Goal: Information Seeking & Learning: Learn about a topic

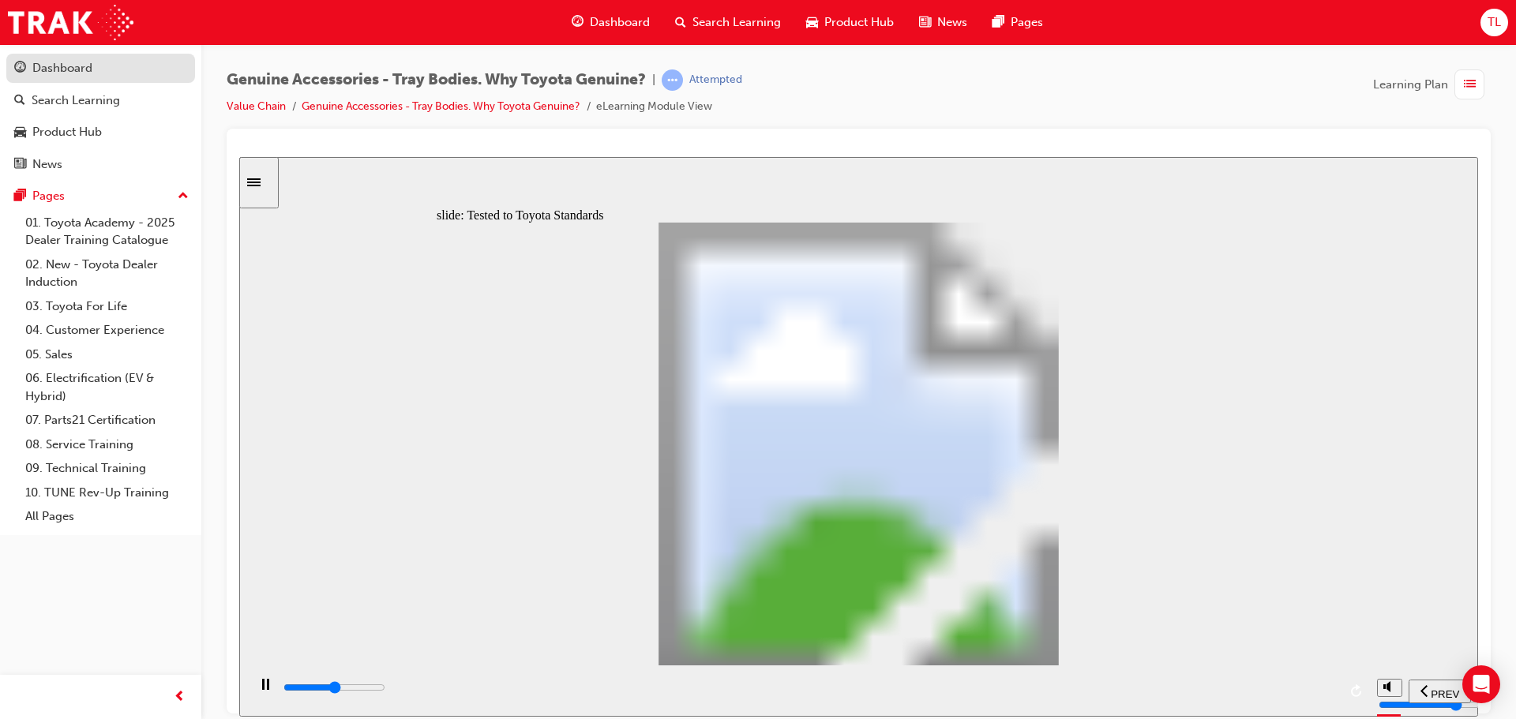
click at [62, 66] on div "Dashboard" at bounding box center [62, 68] width 60 height 18
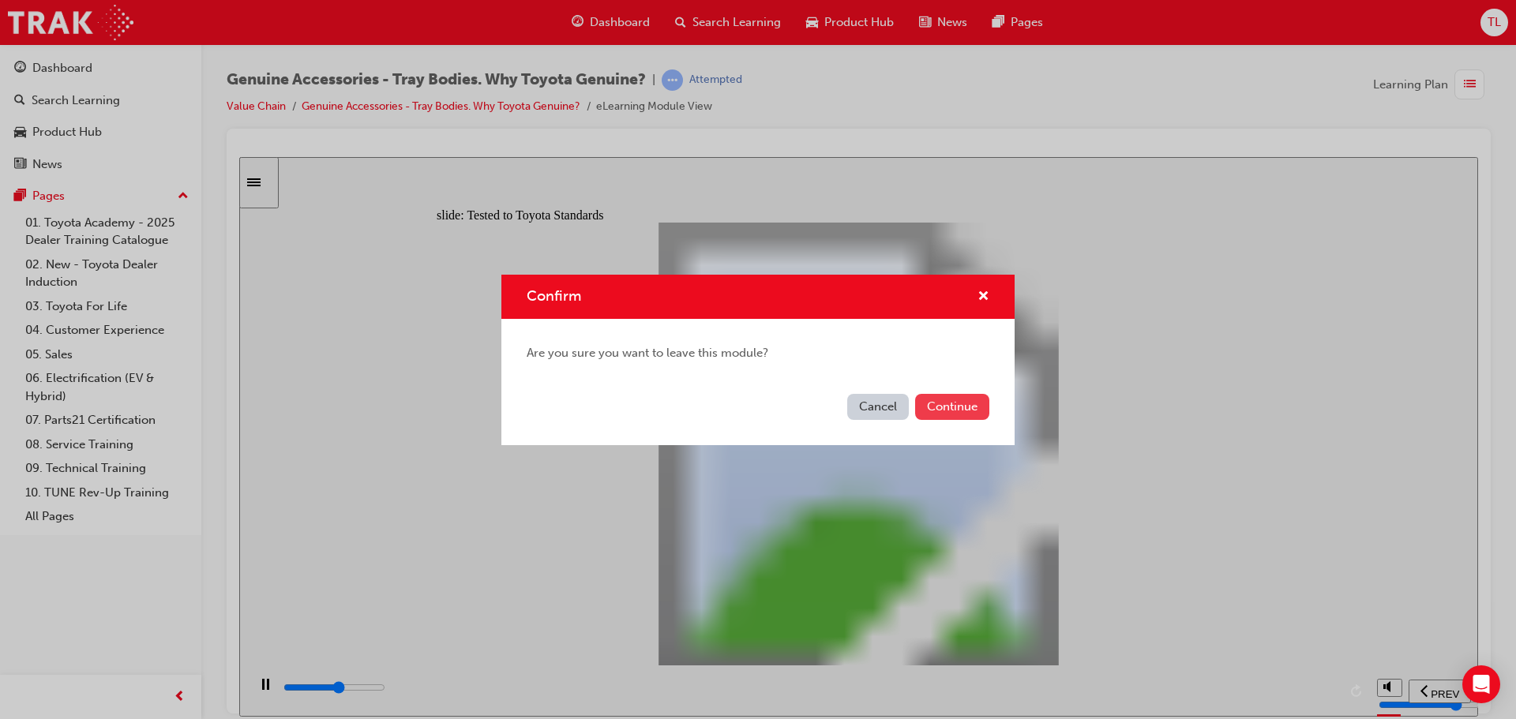
type input "11700"
click at [974, 419] on button "Continue" at bounding box center [952, 407] width 74 height 26
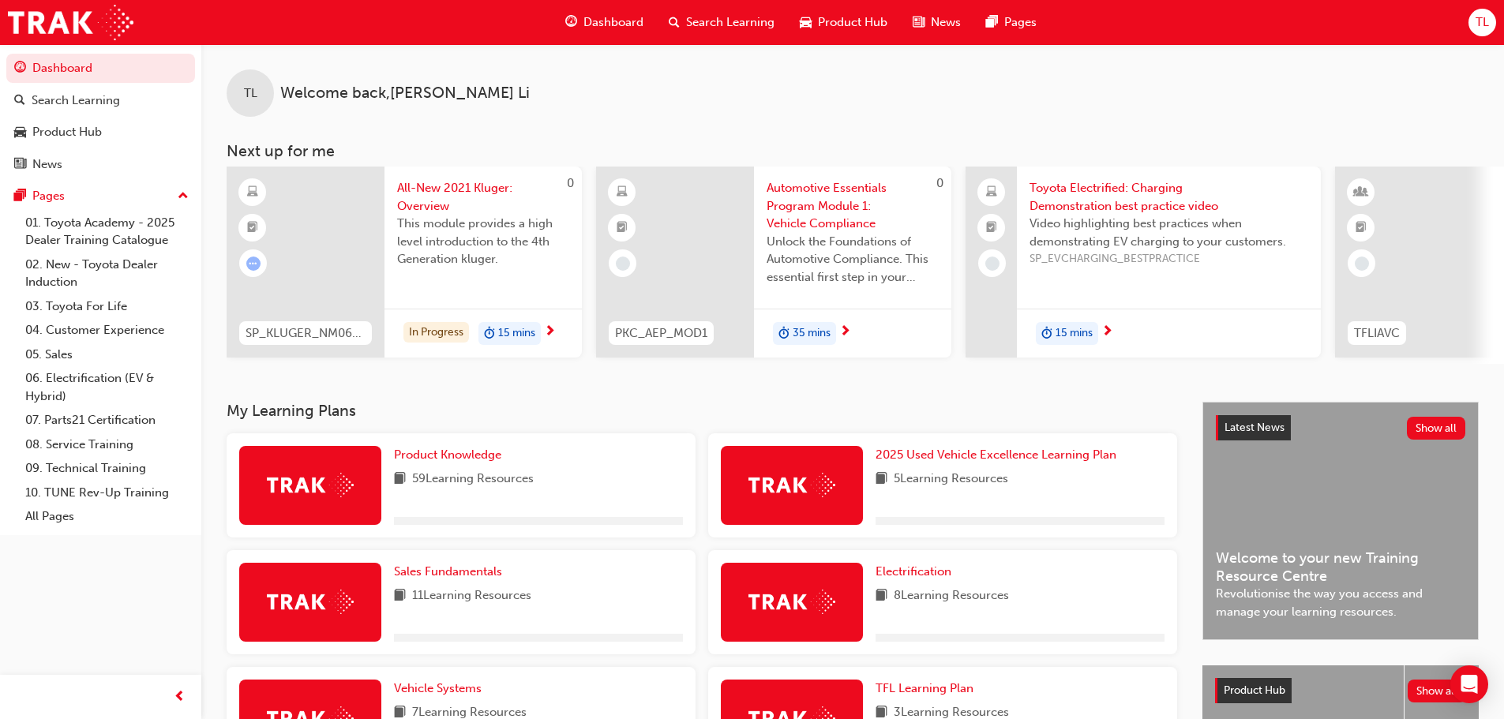
scroll to position [370, 0]
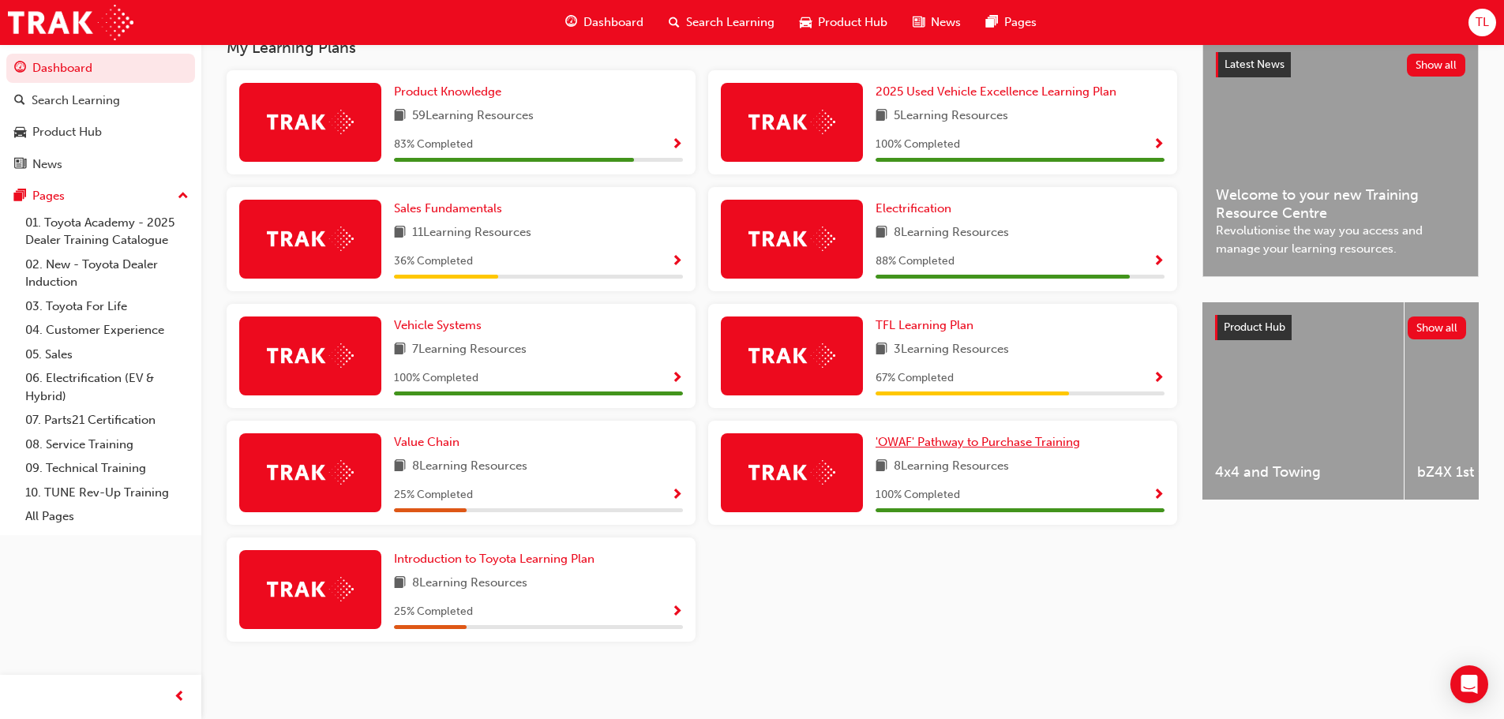
click at [970, 444] on span "'OWAF' Pathway to Purchase Training" at bounding box center [978, 442] width 205 height 14
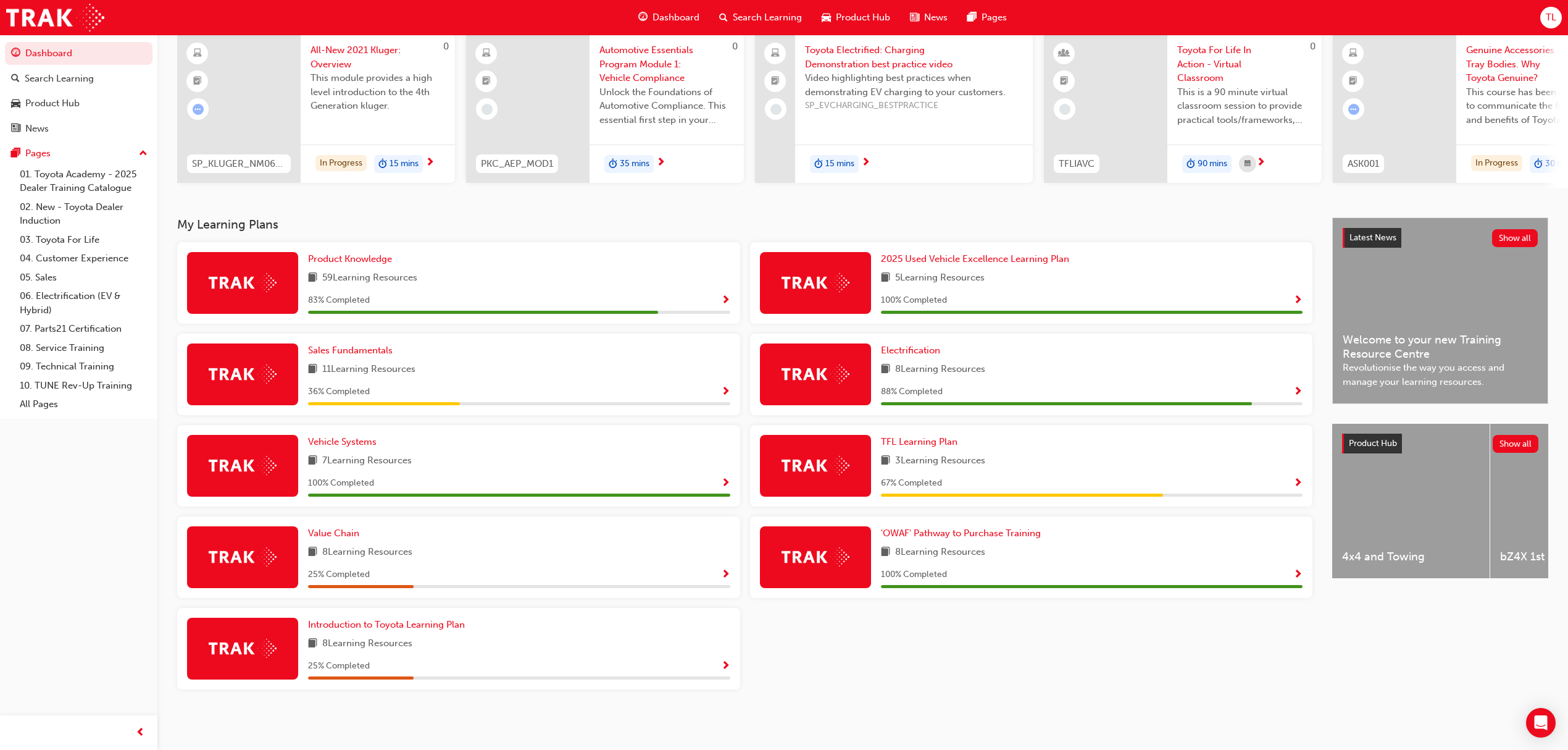
scroll to position [7, 0]
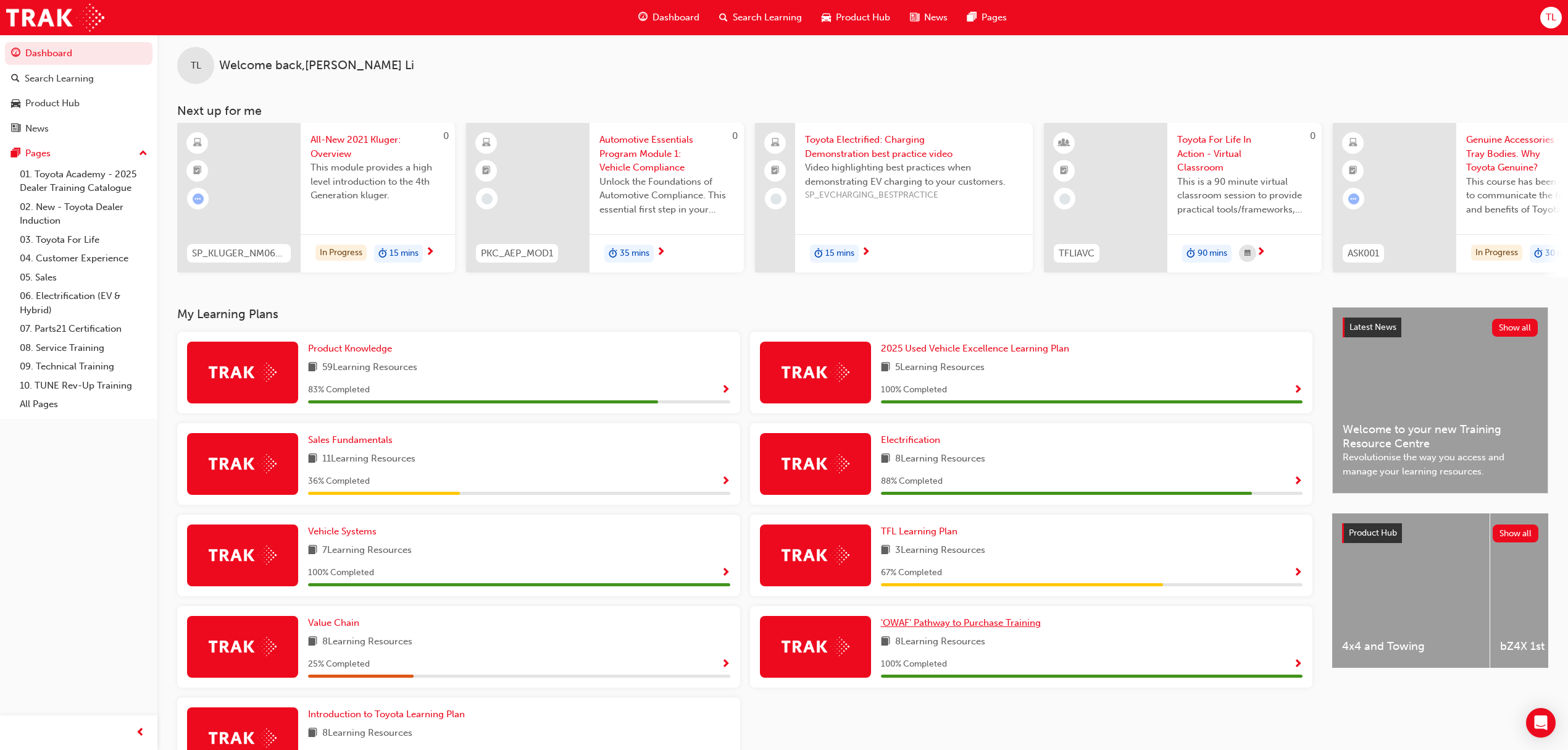
click at [985, 562] on span "'OWAF' Pathway to Purchase Training" at bounding box center [961, 623] width 160 height 11
